Goal: Subscribe to service/newsletter

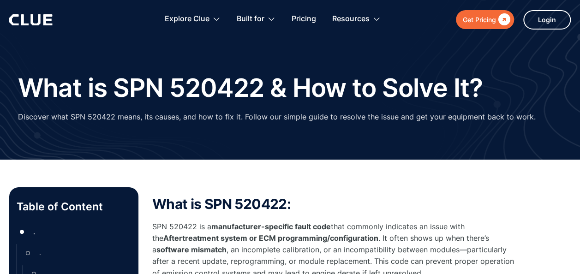
type input "Newsletter"
type input "Subscriber"
type input "Newsletter"
type input "Subscriber"
type input "Newsletter"
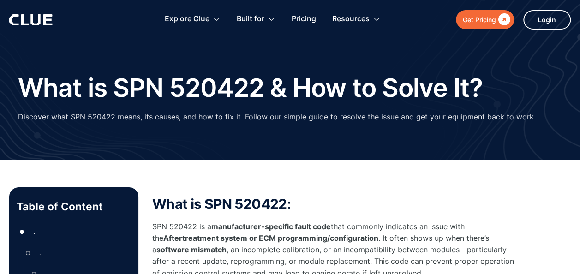
type input "Subscriber"
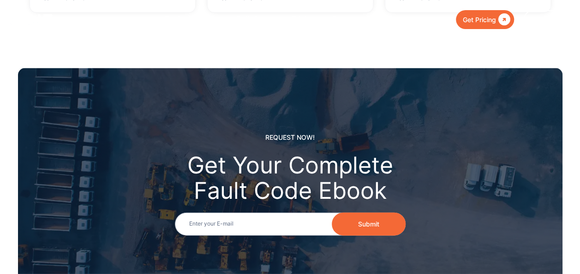
scroll to position [1246, 0]
